Goal: Entertainment & Leisure: Consume media (video, audio)

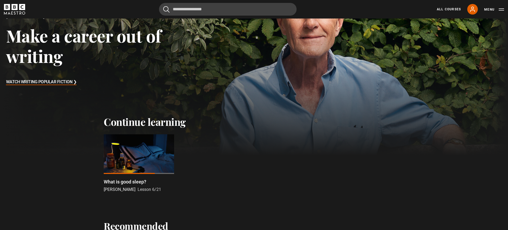
click at [144, 154] on div at bounding box center [139, 154] width 70 height 40
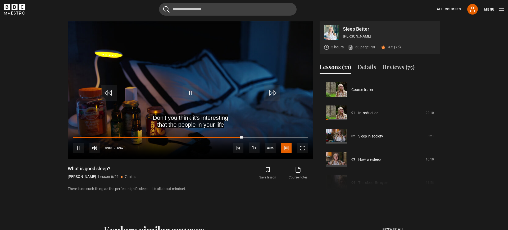
scroll to position [116, 0]
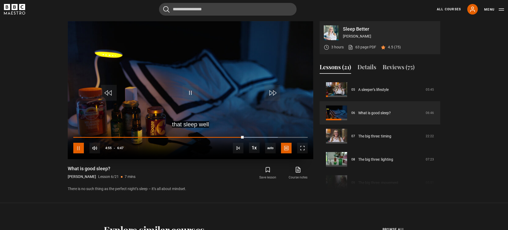
click at [80, 147] on span "Video Player" at bounding box center [78, 148] width 11 height 11
click at [300, 168] on icon at bounding box center [298, 169] width 3 height 4
click at [21, 100] on section "Sleep Better Stephanie Romiszewski 3 hours 63 page PDF (opens in new tab) 4.5 (…" at bounding box center [254, 101] width 508 height 203
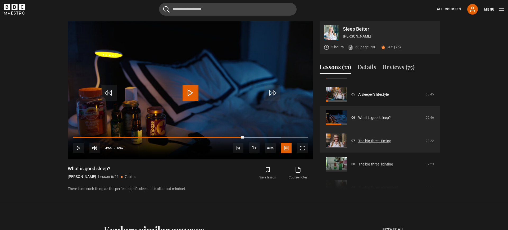
scroll to position [113, 0]
